Goal: Task Accomplishment & Management: Use online tool/utility

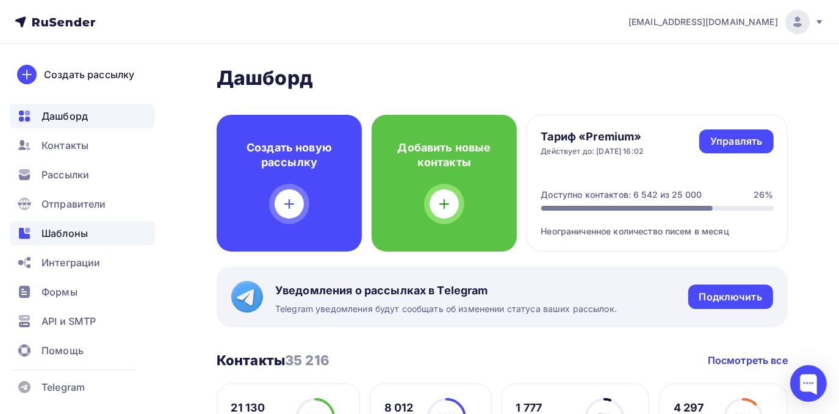
click at [73, 239] on span "Шаблоны" at bounding box center [64, 233] width 46 height 15
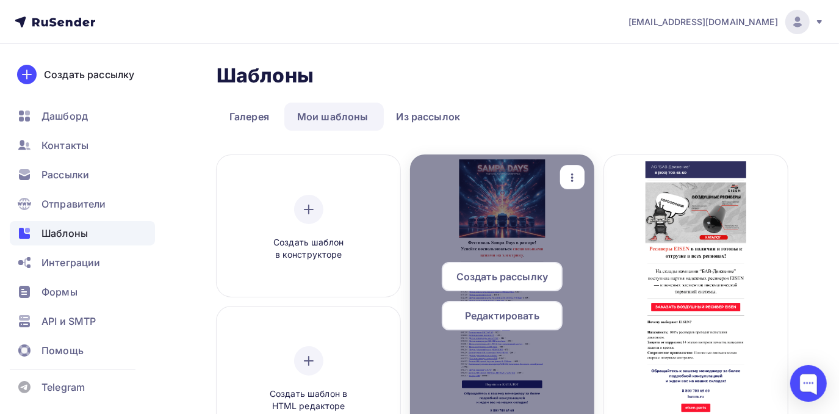
scroll to position [55, 0]
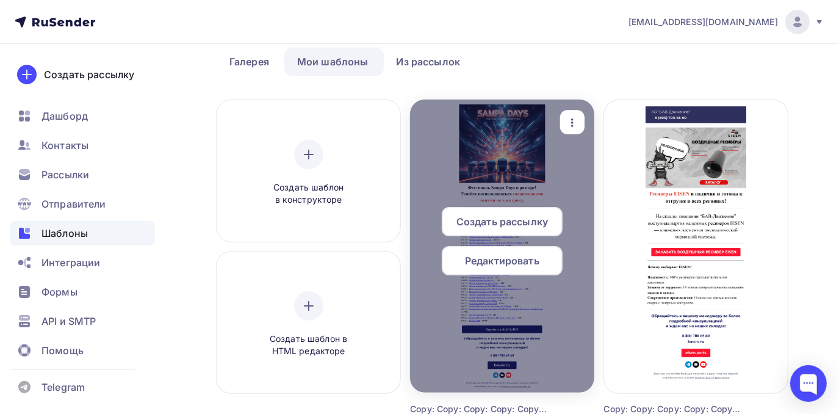
click at [572, 121] on icon "button" at bounding box center [572, 122] width 15 height 15
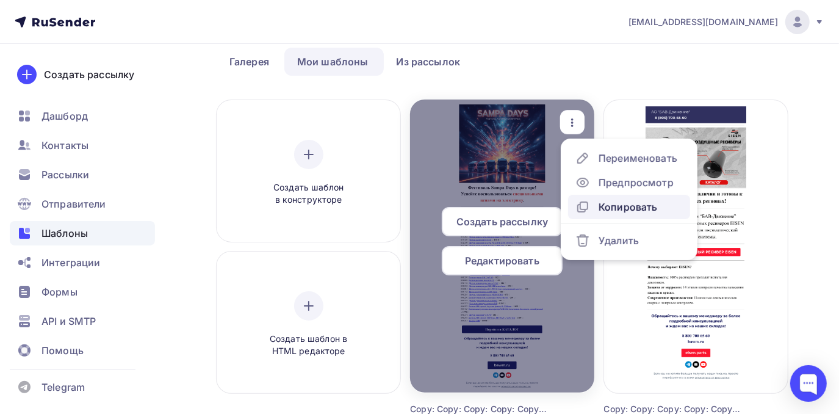
click at [597, 206] on div "Копировать" at bounding box center [616, 206] width 82 height 15
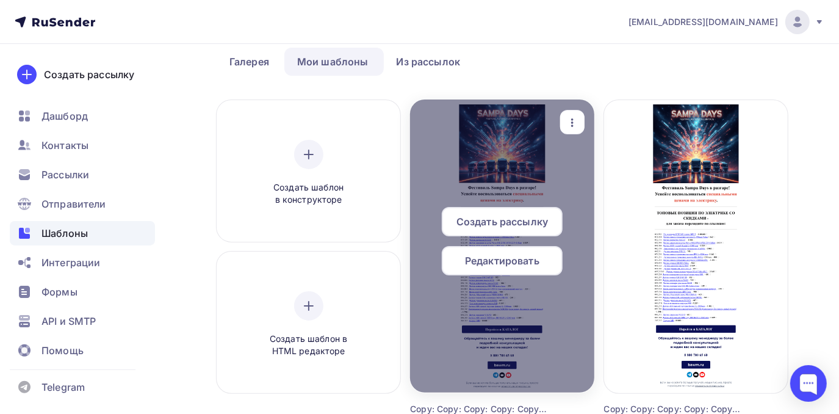
click at [519, 251] on div "Редактировать" at bounding box center [502, 260] width 121 height 29
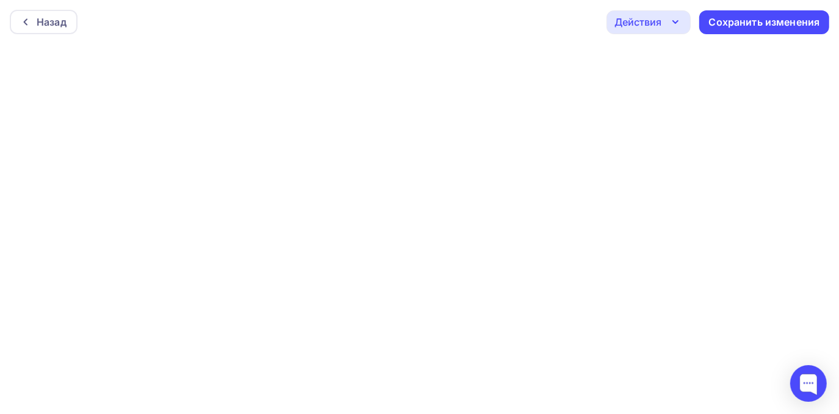
scroll to position [3, 0]
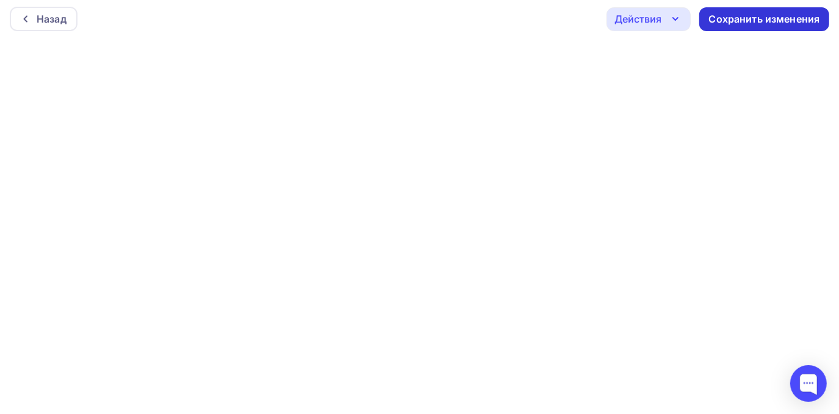
click at [714, 18] on div "Сохранить изменения" at bounding box center [764, 19] width 111 height 14
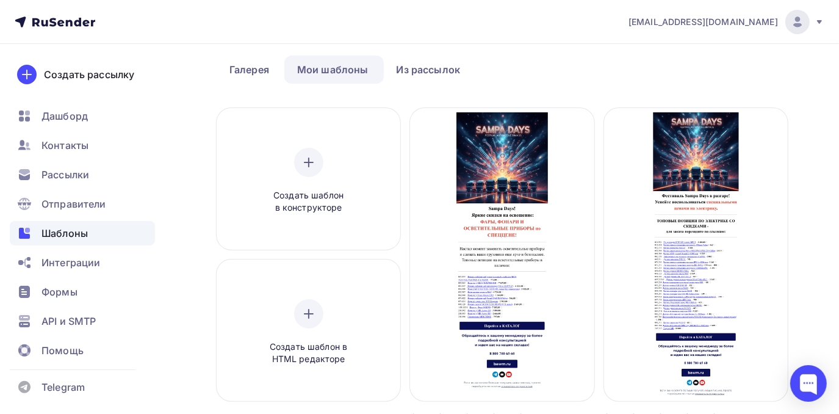
scroll to position [110, 0]
